Goal: Register for event/course

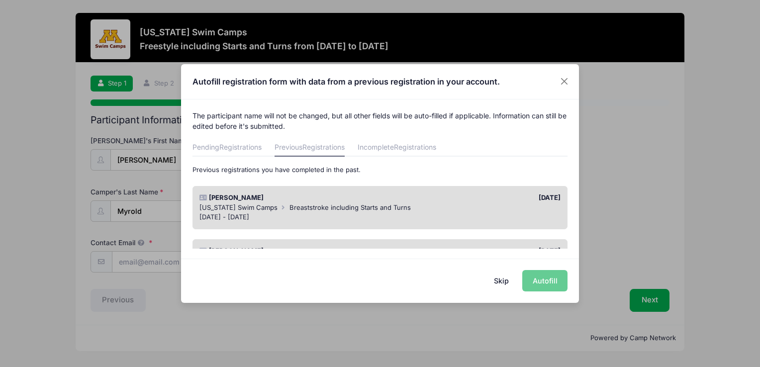
click at [548, 281] on div "Skip Autofill" at bounding box center [380, 281] width 398 height 44
click at [545, 279] on div "Skip Autofill" at bounding box center [380, 281] width 398 height 44
click at [551, 287] on div "Skip Autofill" at bounding box center [380, 281] width 398 height 44
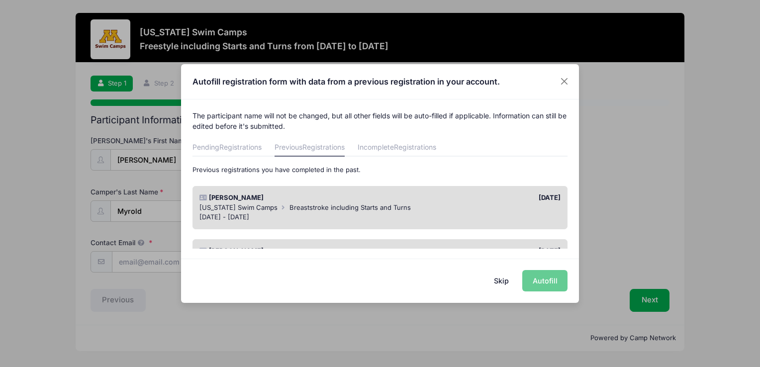
click at [551, 281] on div "Skip Autofill" at bounding box center [380, 281] width 398 height 44
click at [482, 203] on div "[US_STATE] Swim Camps Breaststroke including Starts and Turns" at bounding box center [381, 208] width 362 height 10
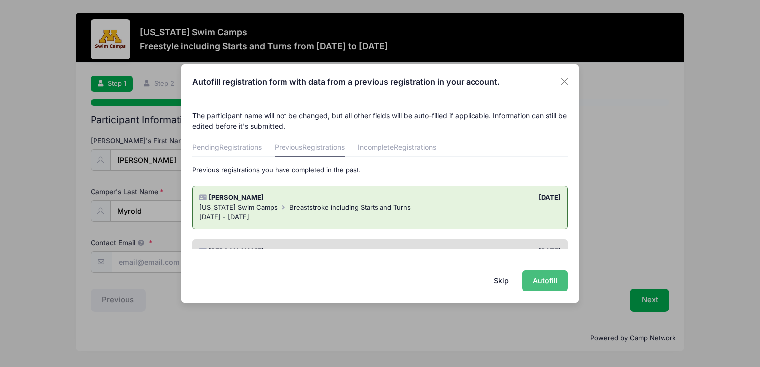
click at [549, 287] on button "Autofill" at bounding box center [545, 280] width 45 height 21
type input "[EMAIL_ADDRESS][DOMAIN_NAME]"
type input "[DATE]"
type input "10"
select select "[DEMOGRAPHIC_DATA]"
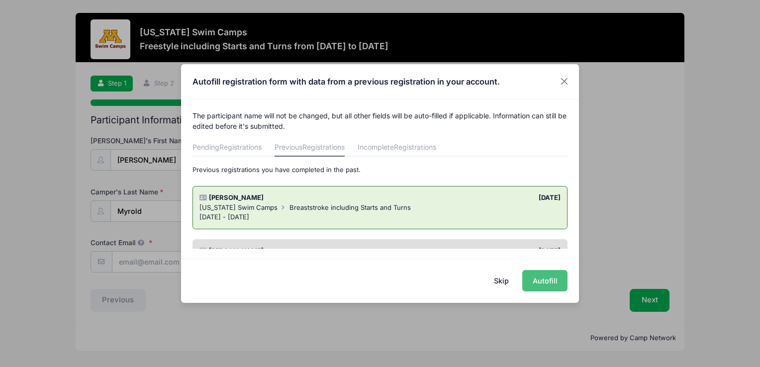
type input "[PERSON_NAME]"
type input "6123846310"
type input "[STREET_ADDRESS]"
type input "[GEOGRAPHIC_DATA]"
select select "MN"
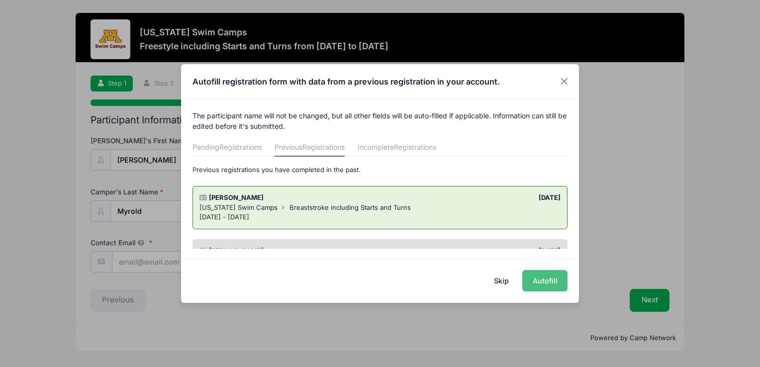
type input "55311"
type input "[PERSON_NAME]"
type input "9529131750"
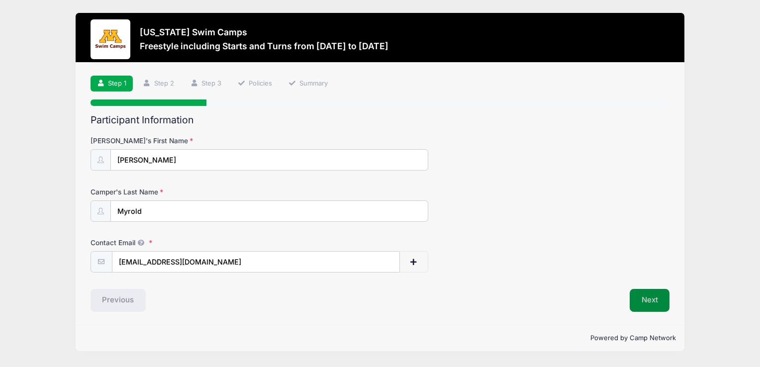
click at [649, 304] on button "Next" at bounding box center [650, 300] width 40 height 23
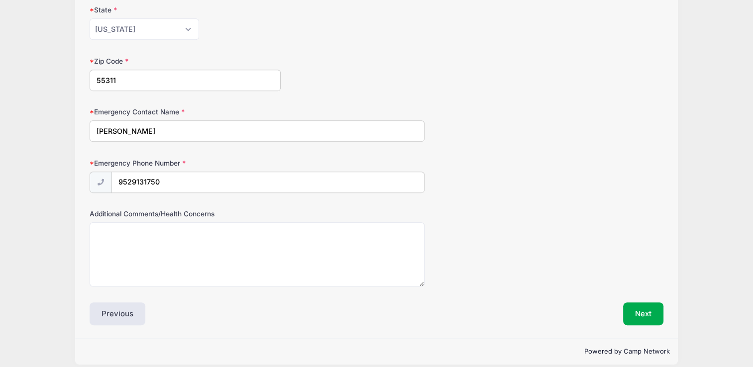
scroll to position [495, 0]
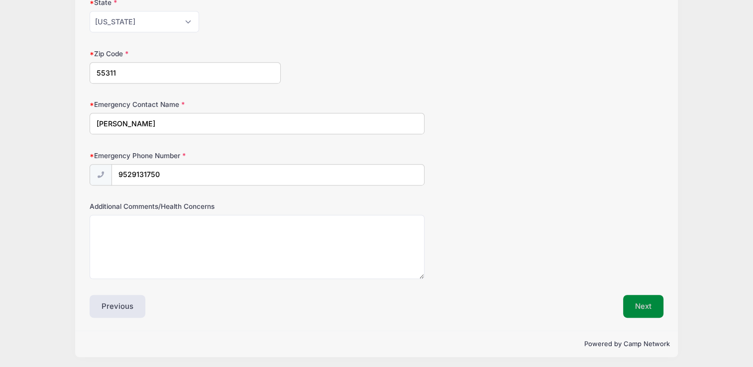
click at [643, 298] on button "Next" at bounding box center [643, 306] width 40 height 23
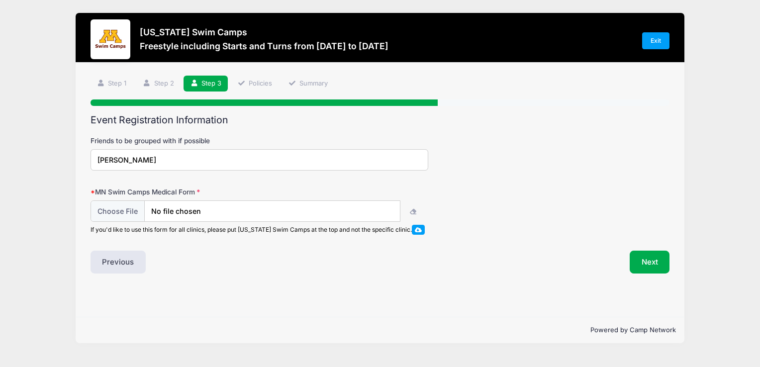
scroll to position [0, 0]
click at [412, 213] on icon "button" at bounding box center [414, 213] width 8 height 0
click at [121, 209] on input "file" at bounding box center [245, 211] width 309 height 21
click at [654, 258] on button "Next" at bounding box center [650, 262] width 40 height 23
